Goal: Task Accomplishment & Management: Manage account settings

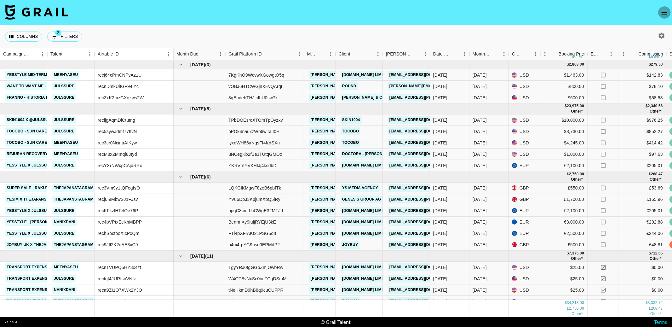
click at [667, 14] on icon "open drawer" at bounding box center [665, 13] width 8 height 8
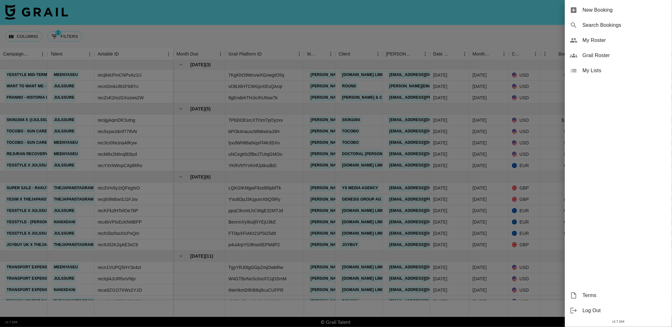
drag, startPoint x: 614, startPoint y: 35, endPoint x: 605, endPoint y: 53, distance: 19.9
click at [605, 53] on ul "New Booking Search Bookings My Roster Grail Roster My Lists" at bounding box center [618, 40] width 107 height 81
click at [594, 75] on div "My Lists" at bounding box center [618, 70] width 107 height 15
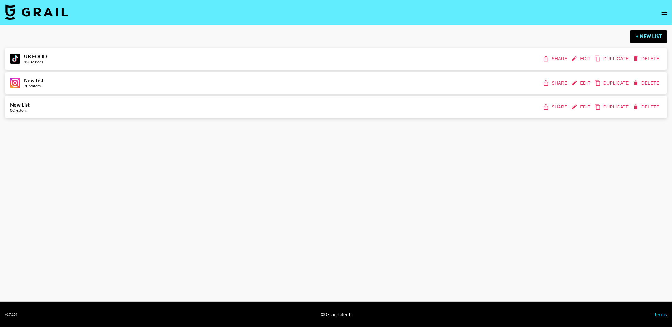
click at [581, 60] on button "Edit" at bounding box center [581, 59] width 23 height 12
select select "Song"
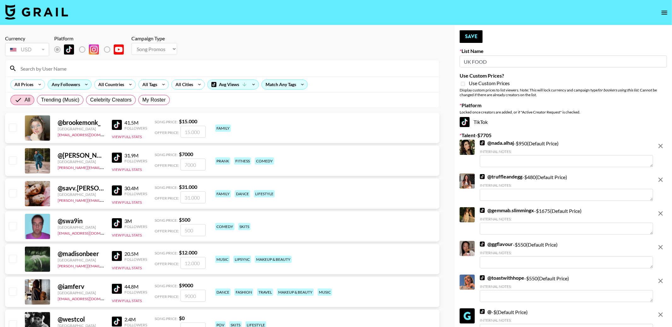
click at [78, 88] on div "Any Followers" at bounding box center [64, 84] width 33 height 9
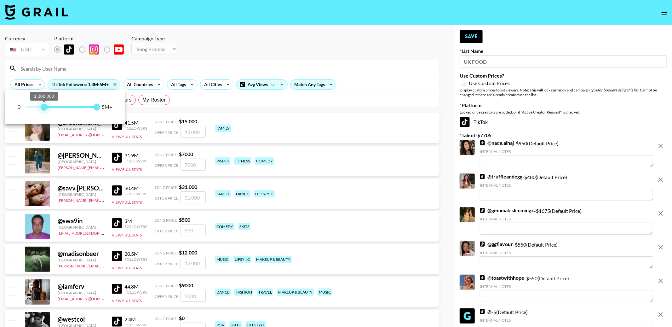
type input "1400000"
drag, startPoint x: 24, startPoint y: 109, endPoint x: 45, endPoint y: 111, distance: 21.5
click at [45, 110] on span "1.400.000" at bounding box center [45, 107] width 6 height 6
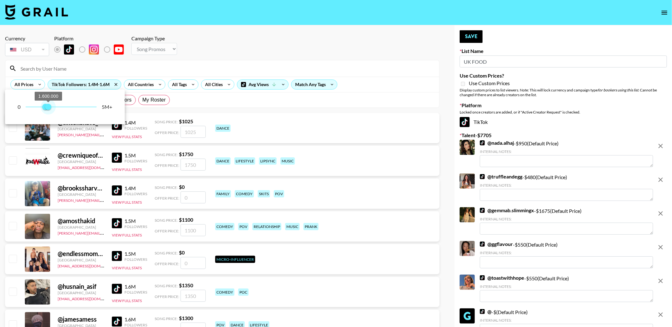
type input "1500000"
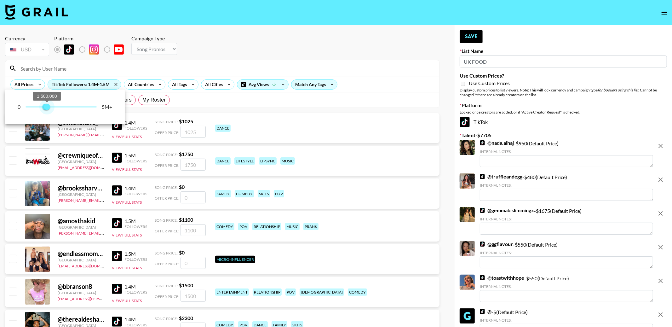
drag, startPoint x: 92, startPoint y: 107, endPoint x: 47, endPoint y: 109, distance: 45.4
click at [47, 109] on span "1.500.000" at bounding box center [47, 107] width 6 height 6
click at [227, 36] on div at bounding box center [336, 163] width 672 height 327
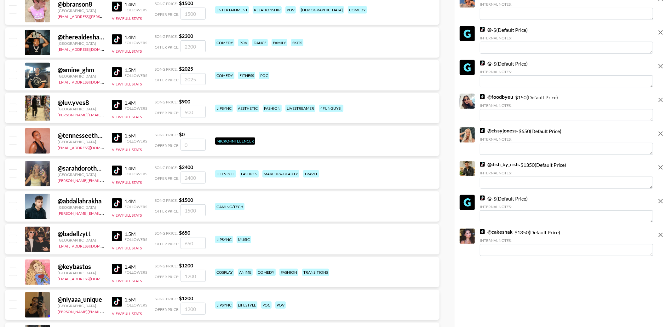
scroll to position [284, 0]
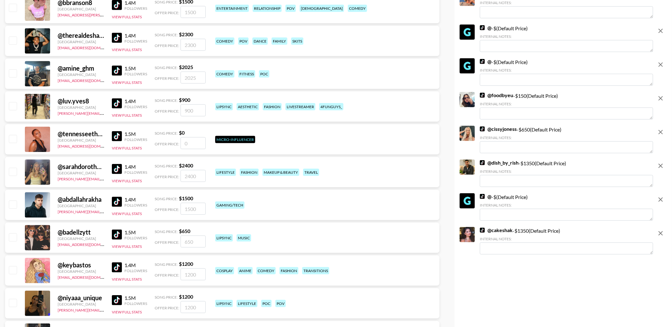
click at [114, 71] on img at bounding box center [117, 71] width 10 height 10
click at [117, 36] on img at bounding box center [117, 38] width 10 height 10
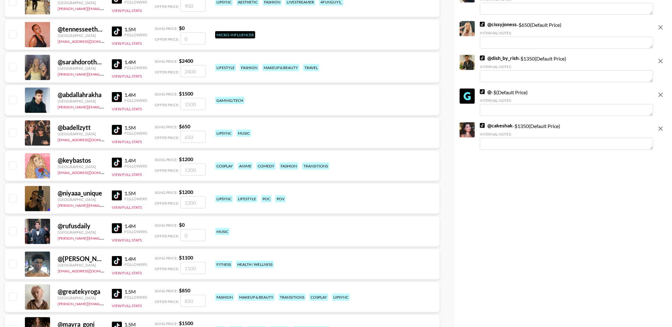
scroll to position [0, 0]
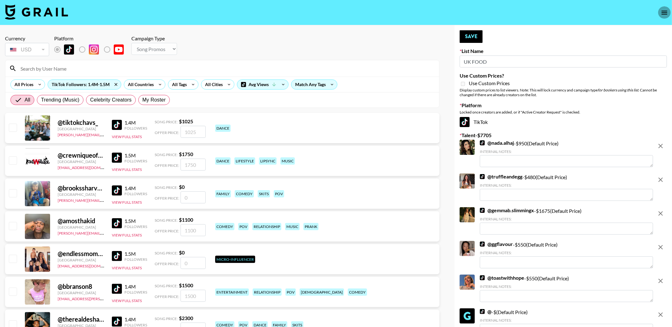
click at [663, 12] on icon "open drawer" at bounding box center [665, 13] width 6 height 4
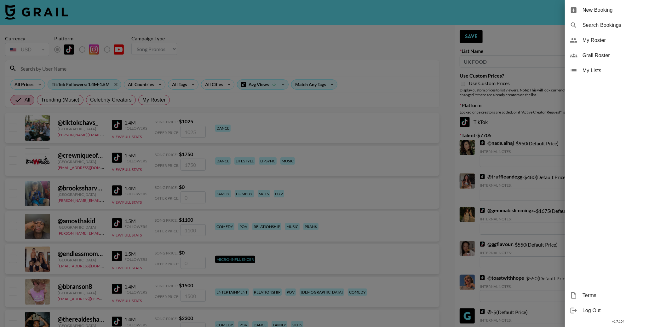
click at [599, 42] on span "My Roster" at bounding box center [625, 41] width 84 height 8
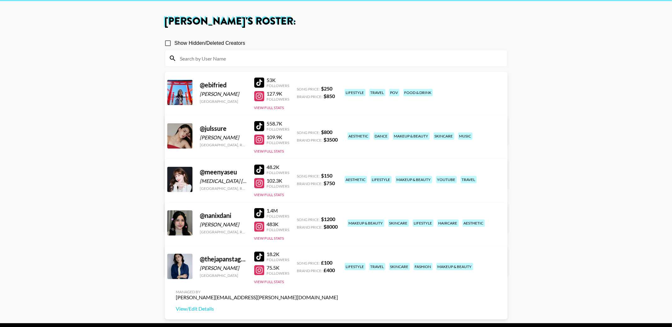
scroll to position [45, 0]
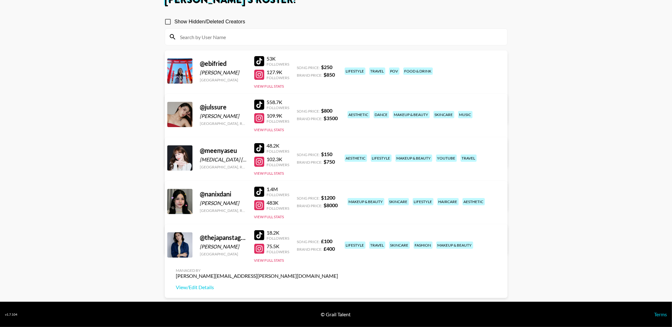
click at [338, 197] on link "View/Edit Details" at bounding box center [257, 200] width 162 height 6
click at [338, 240] on link "View/Edit Details" at bounding box center [257, 243] width 162 height 6
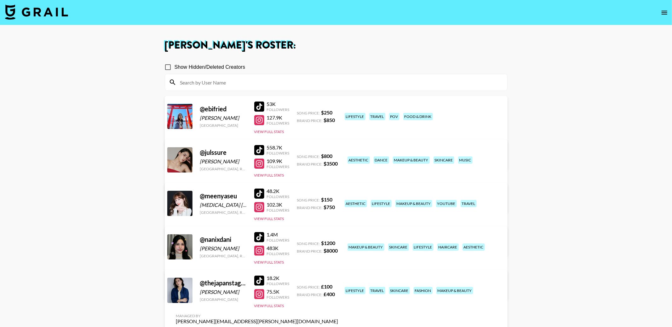
click at [119, 264] on main "[PERSON_NAME] 's Roster: Show Hidden/Deleted Creators @ ebifried [PERSON_NAME] …" at bounding box center [336, 186] width 672 height 322
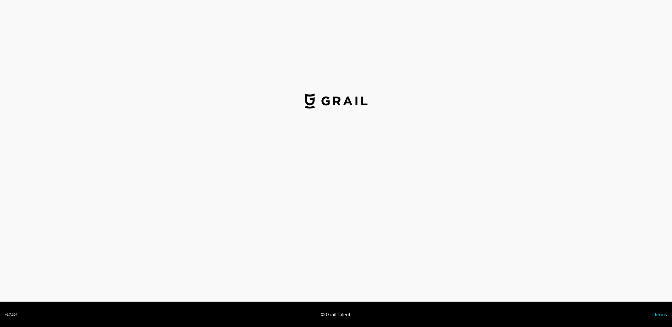
select select "USD"
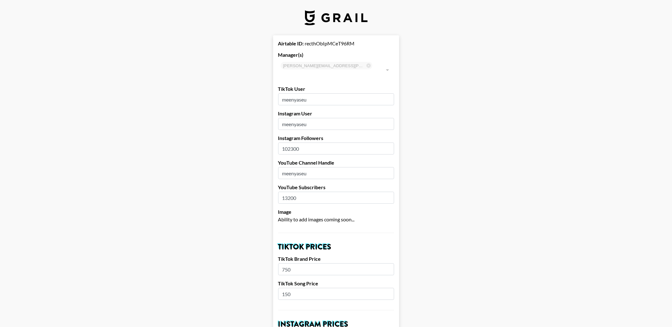
click at [292, 142] on input "102300" at bounding box center [336, 148] width 116 height 12
drag, startPoint x: 292, startPoint y: 140, endPoint x: 295, endPoint y: 140, distance: 3.8
click at [295, 142] on input "107300" at bounding box center [336, 148] width 116 height 12
type input "107000"
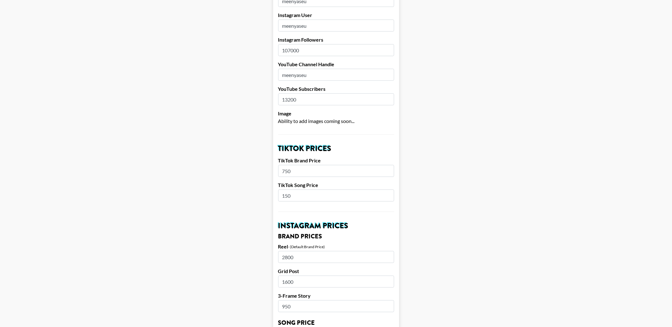
scroll to position [104, 0]
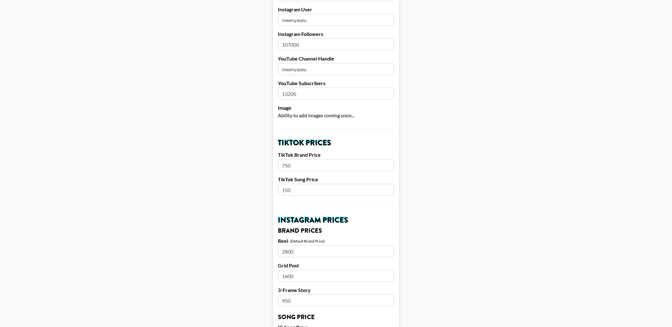
click at [321, 63] on input "meenyaseu" at bounding box center [336, 69] width 116 height 12
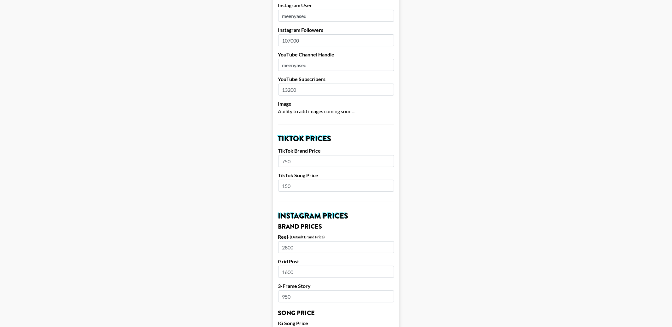
scroll to position [107, 0]
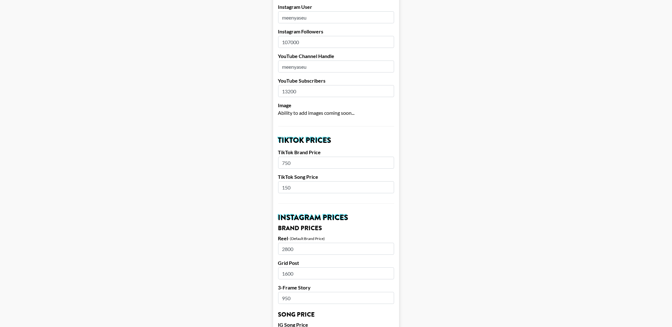
click at [291, 85] on input "13200" at bounding box center [336, 91] width 116 height 12
type input "13600"
click at [241, 146] on main "Airtable ID: recthObIpMCeT96RM Manager(s) ana.gonzalez@grail-talent.com ​ TikTo…" at bounding box center [336, 325] width 662 height 793
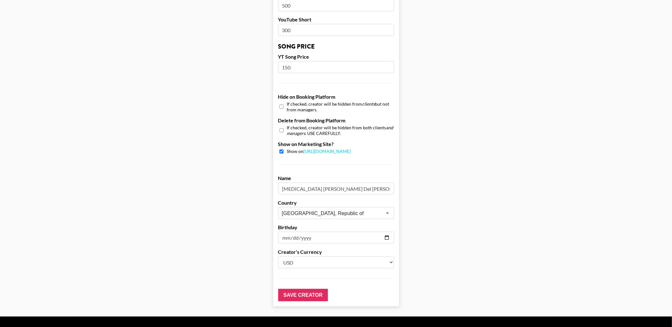
scroll to position [528, 0]
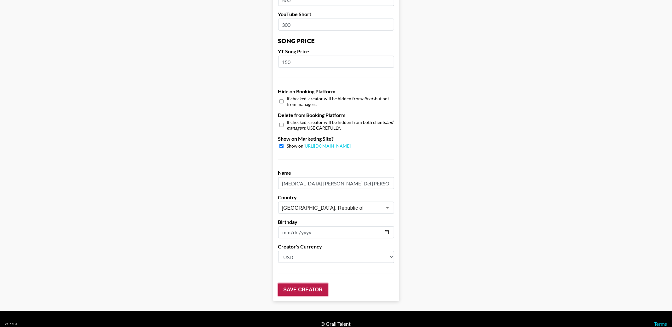
click at [312, 283] on input "Save Creator" at bounding box center [303, 289] width 50 height 13
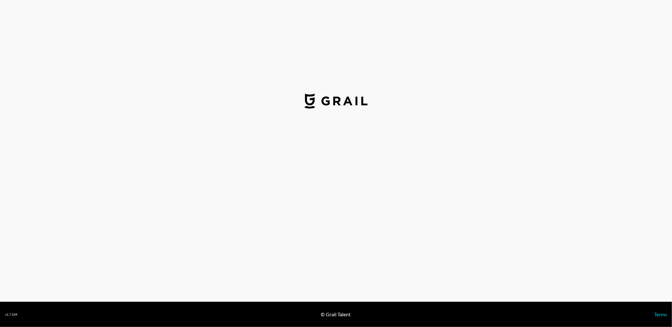
select select "USD"
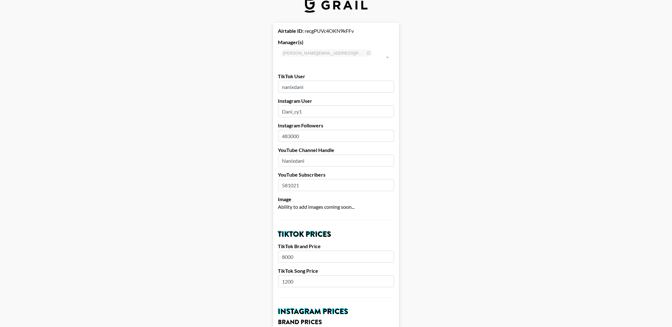
scroll to position [14, 0]
click at [291, 129] on input "483000" at bounding box center [336, 135] width 116 height 12
type input "485000"
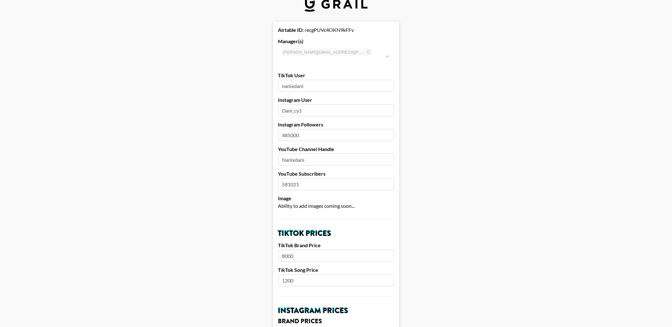
scroll to position [42, 0]
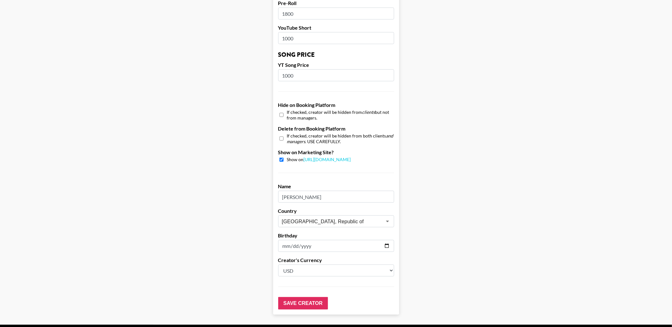
scroll to position [528, 0]
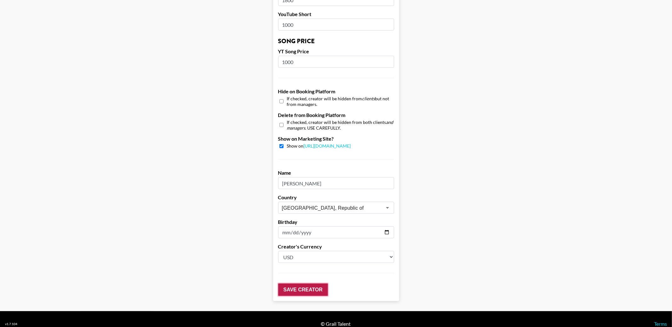
click at [289, 283] on input "Save Creator" at bounding box center [303, 289] width 50 height 13
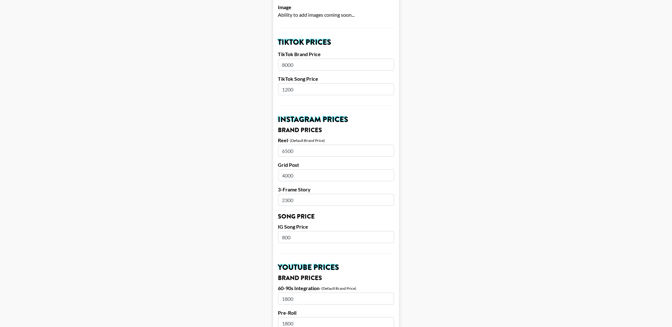
scroll to position [222, 0]
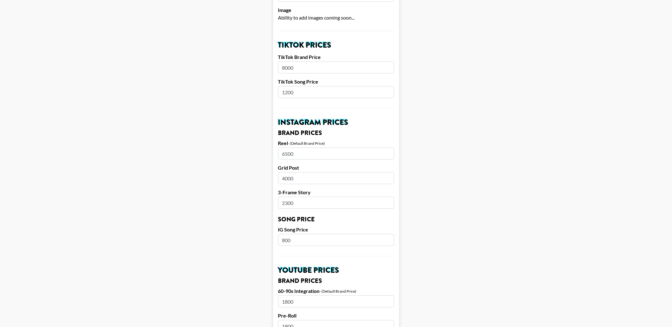
click at [288, 86] on input "1200" at bounding box center [336, 92] width 116 height 12
type input "1600"
click at [230, 144] on main "Your changes have been saved! Airtable ID: recgPUVc4OKN9kFFv Manager(s) ana.gon…" at bounding box center [336, 219] width 662 height 813
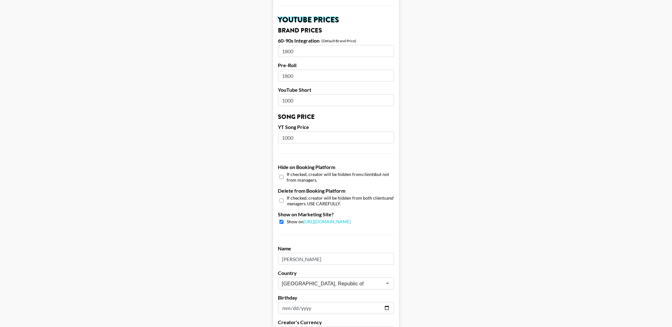
scroll to position [548, 0]
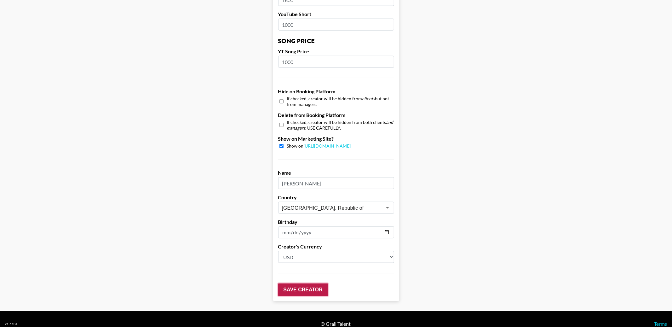
click at [296, 283] on input "Save Creator" at bounding box center [303, 289] width 50 height 13
